Goal: Check status: Check status

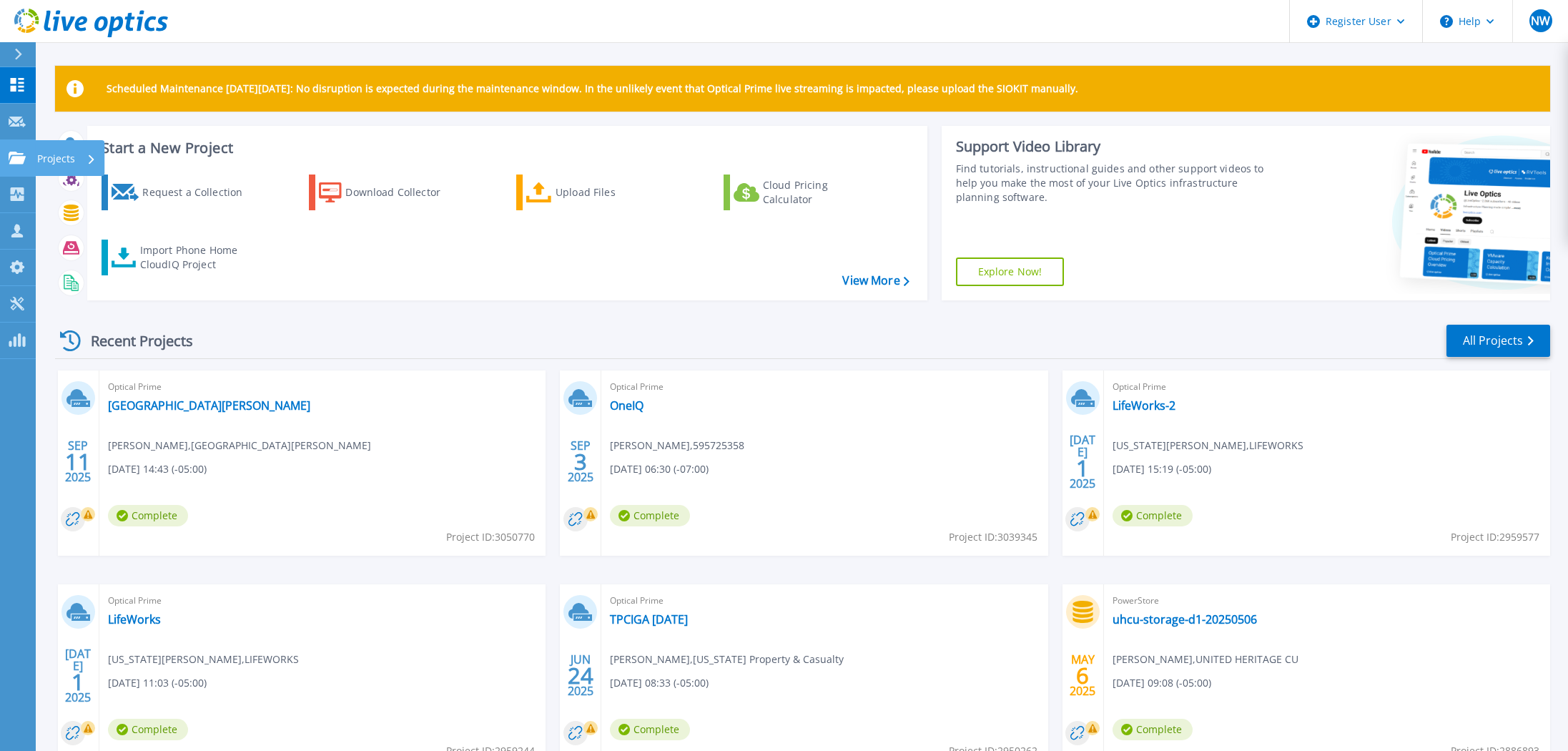
click at [42, 154] on p "Projects" at bounding box center [56, 159] width 38 height 37
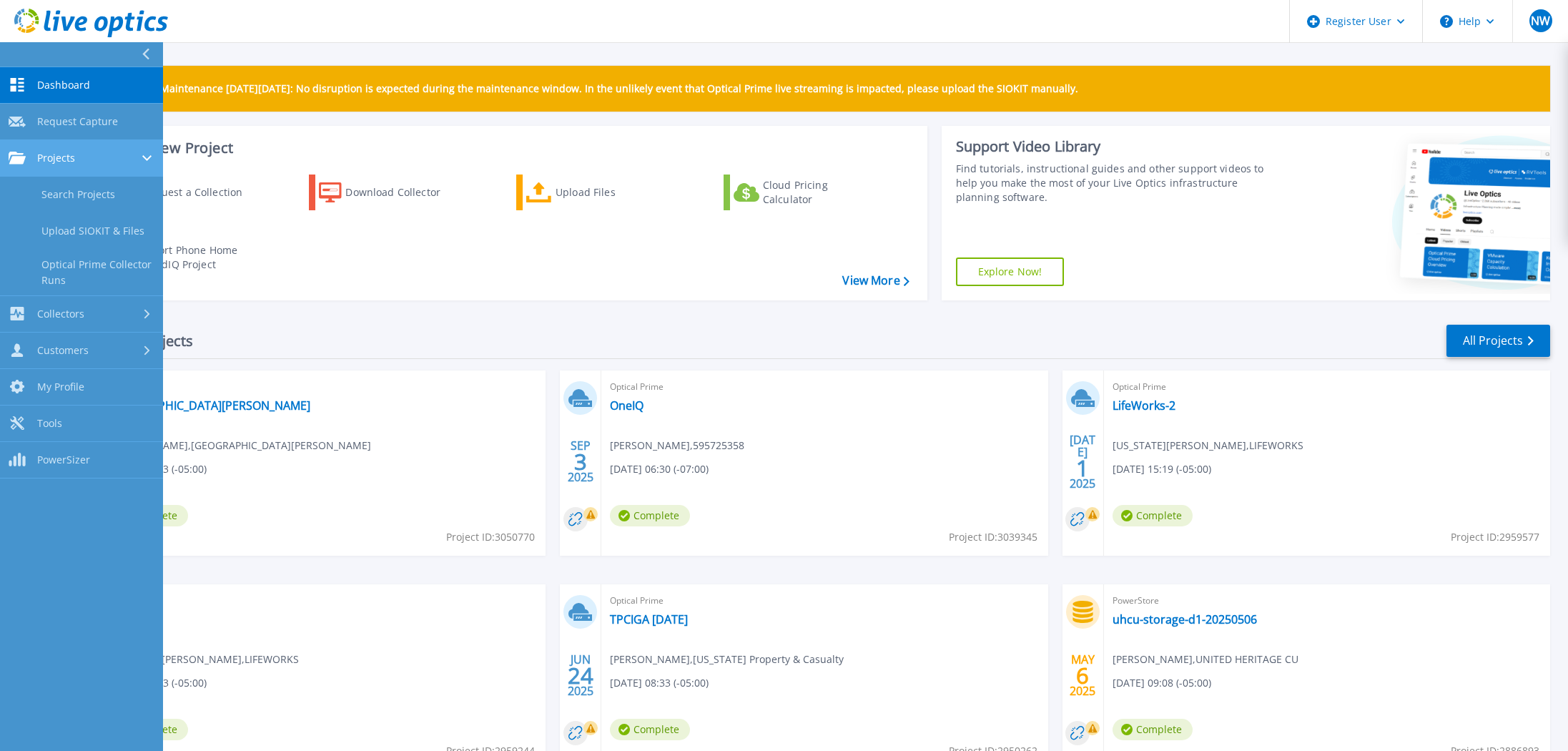
click at [67, 160] on span "Projects" at bounding box center [56, 158] width 38 height 13
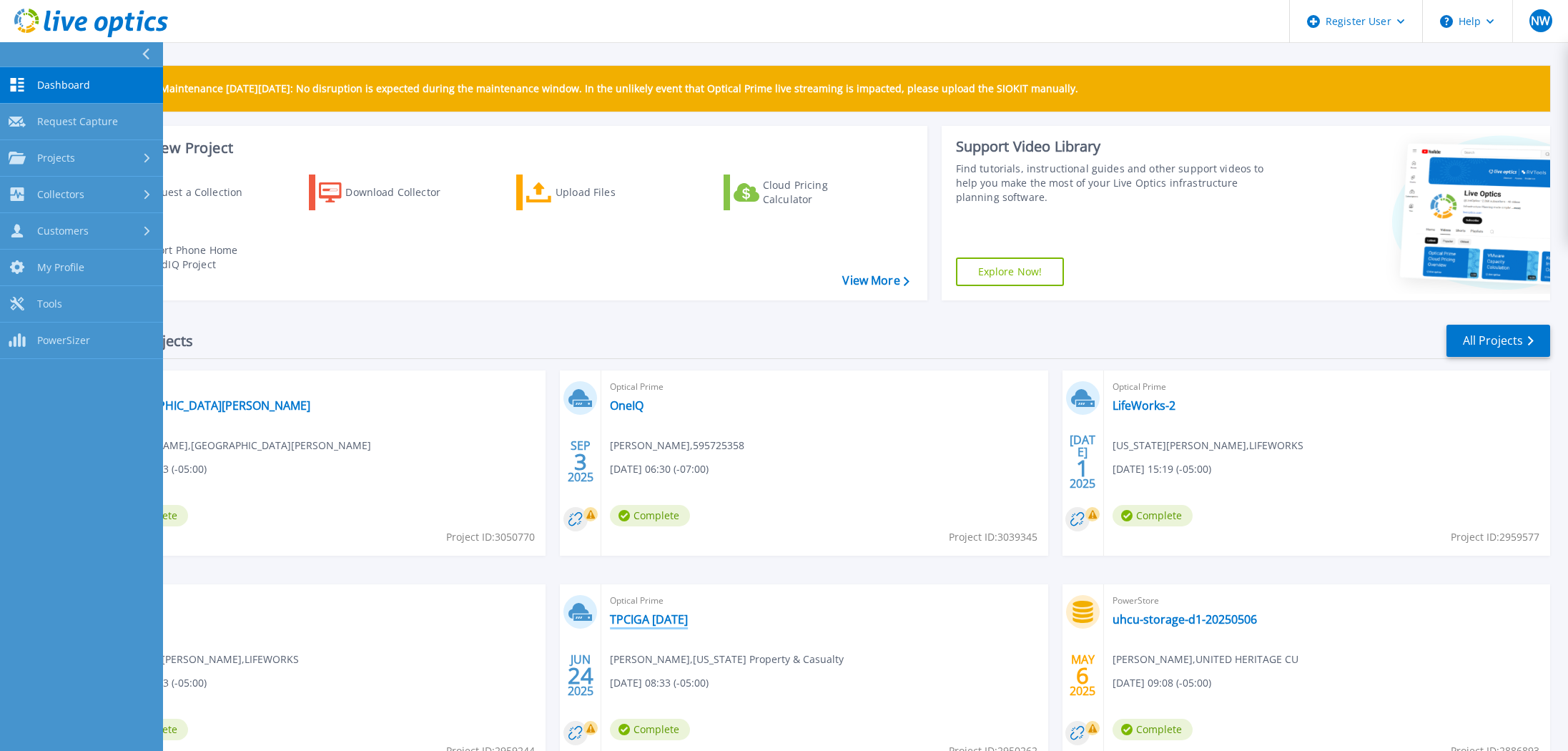
click at [616, 624] on link "TPCIGA [DATE]" at bounding box center [648, 619] width 78 height 14
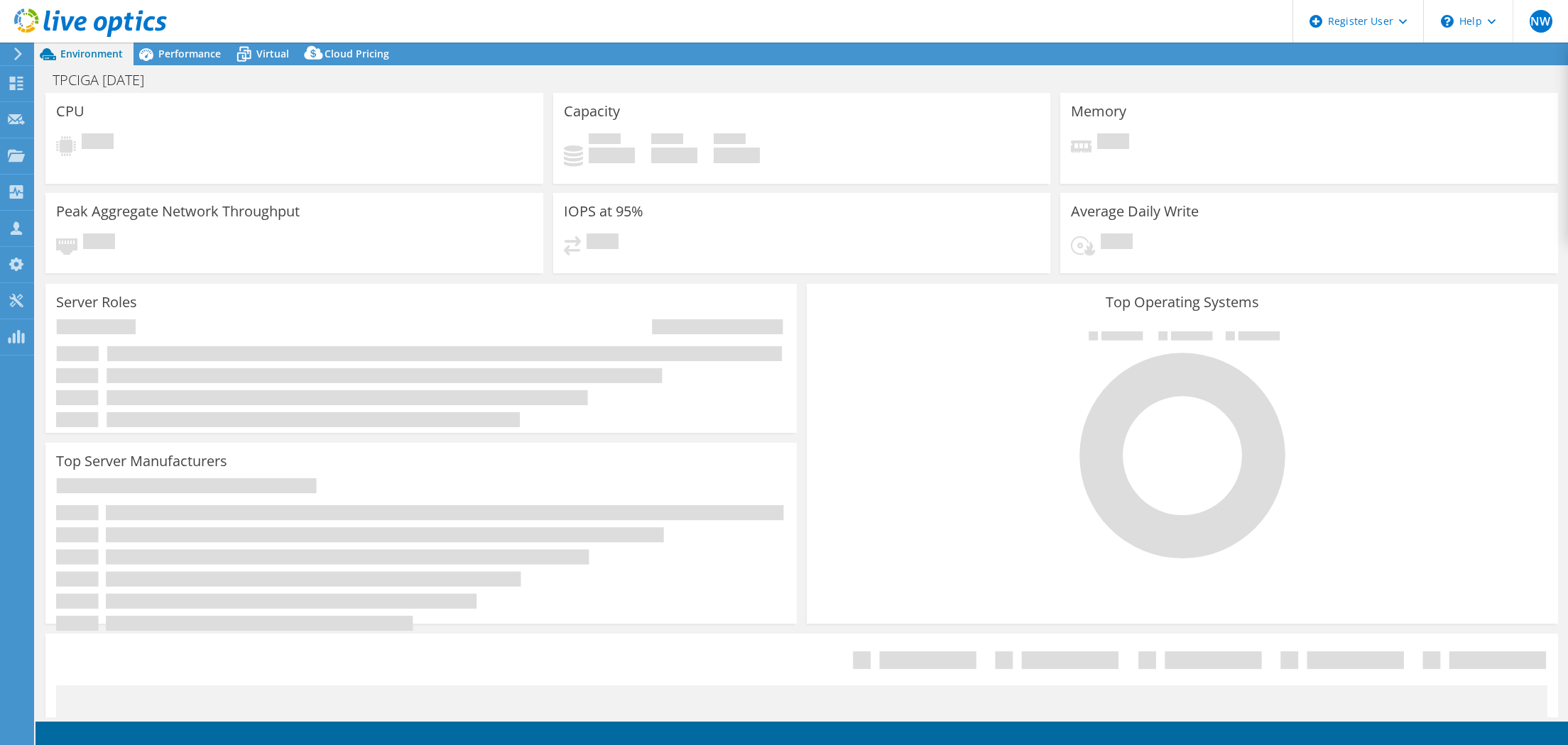
select select "USEast"
select select "USD"
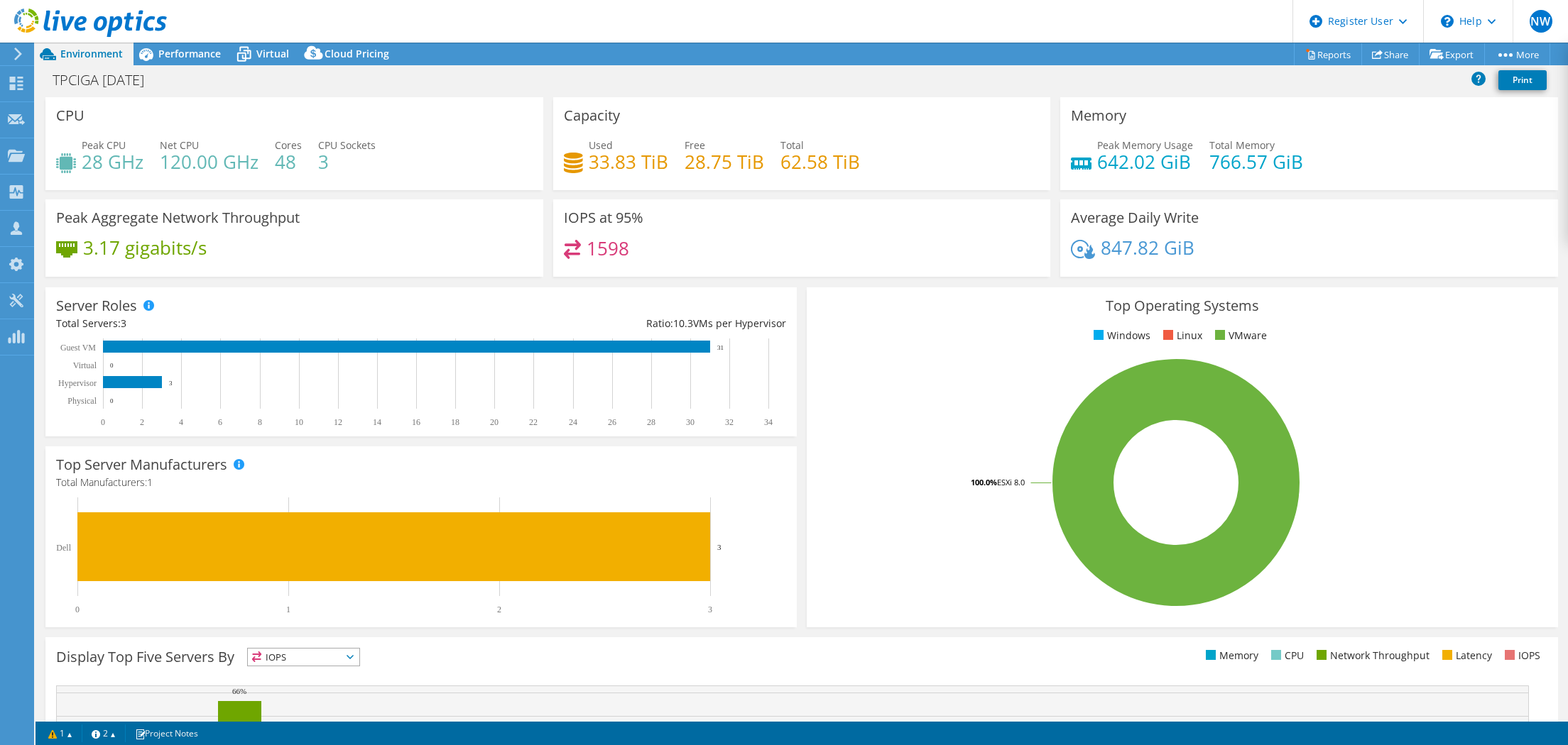
click at [131, 50] on div "Environment" at bounding box center [84, 54] width 98 height 23
click at [164, 51] on span "Performance" at bounding box center [190, 54] width 63 height 14
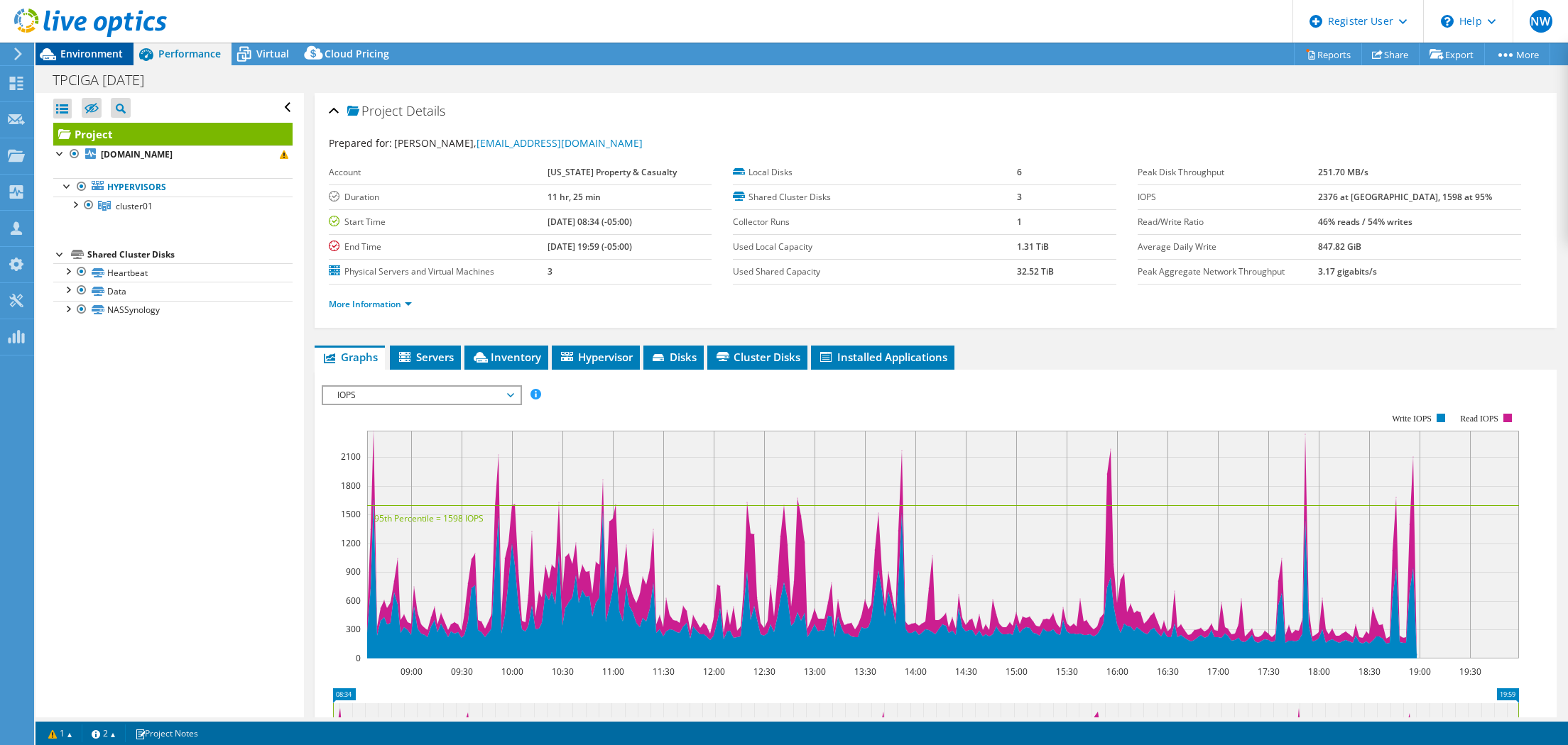
click at [113, 49] on span "Environment" at bounding box center [92, 54] width 63 height 14
